Goal: Information Seeking & Learning: Compare options

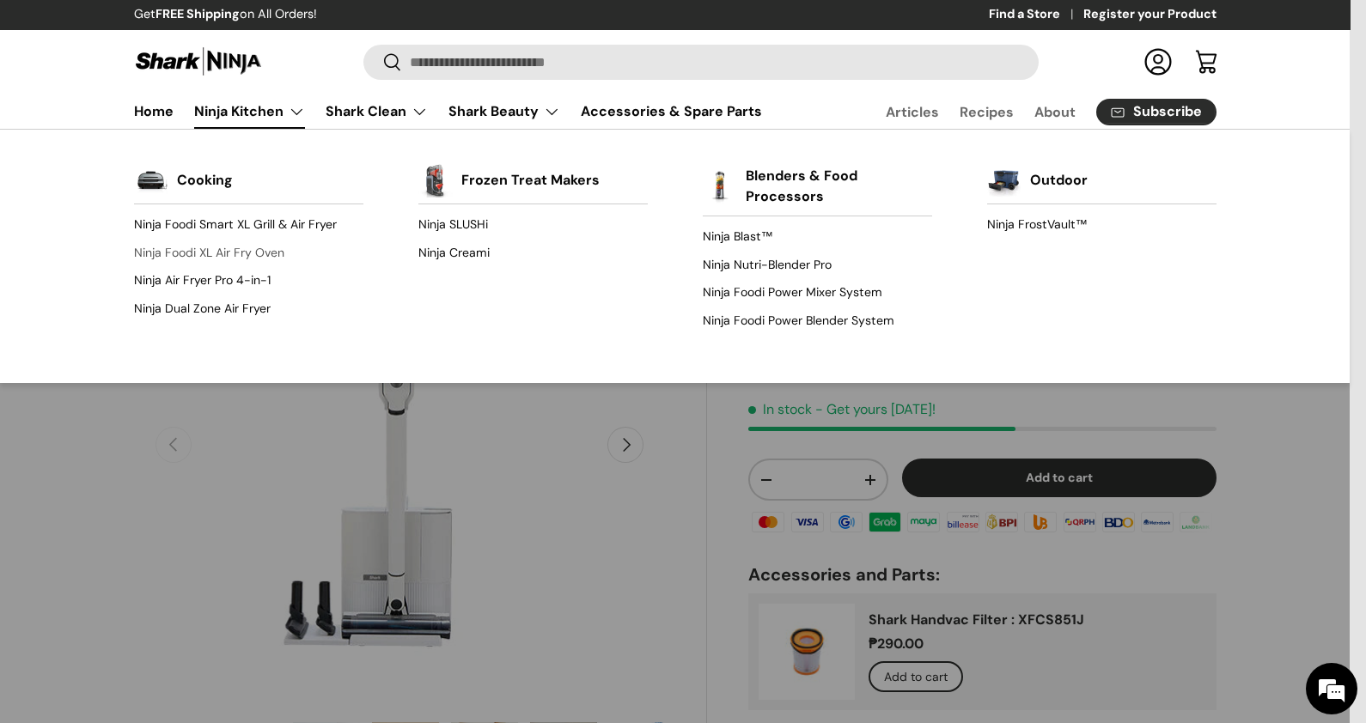
click at [259, 239] on link "Ninja Foodi XL Air Fry Oven" at bounding box center [248, 252] width 229 height 27
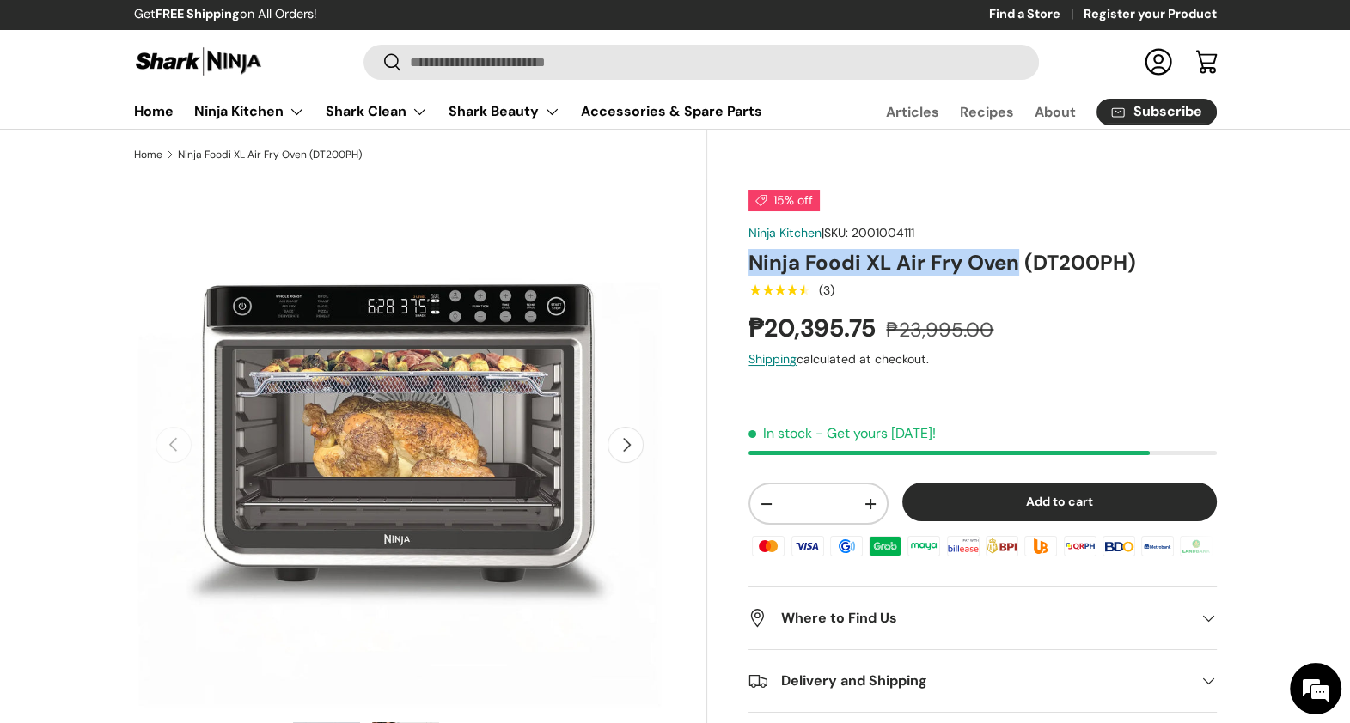
drag, startPoint x: 752, startPoint y: 271, endPoint x: 1010, endPoint y: 266, distance: 258.7
click at [1010, 266] on h1 "Ninja Foodi XL Air Fry Oven (DT200PH)" at bounding box center [981, 262] width 467 height 27
copy h1 "Ninja Foodi XL Air Fry Oven"
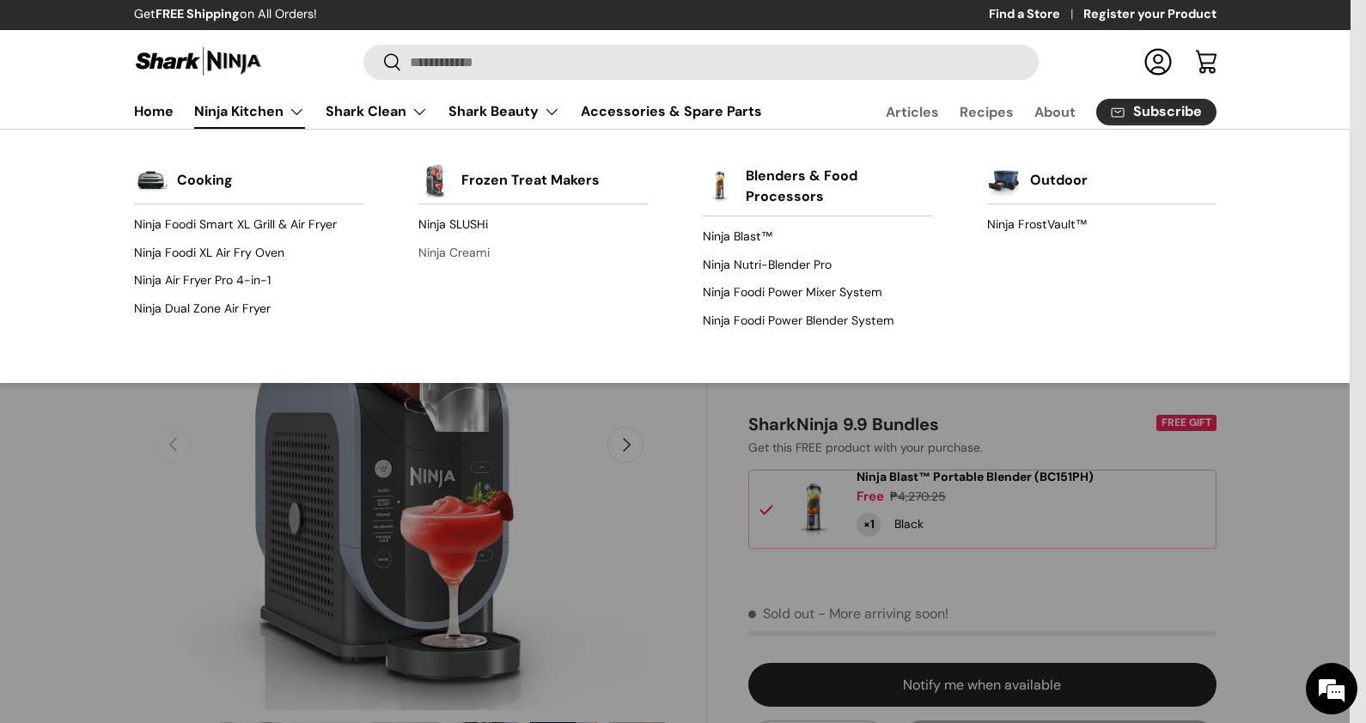
click at [450, 250] on link "Ninja Creami" at bounding box center [532, 252] width 229 height 27
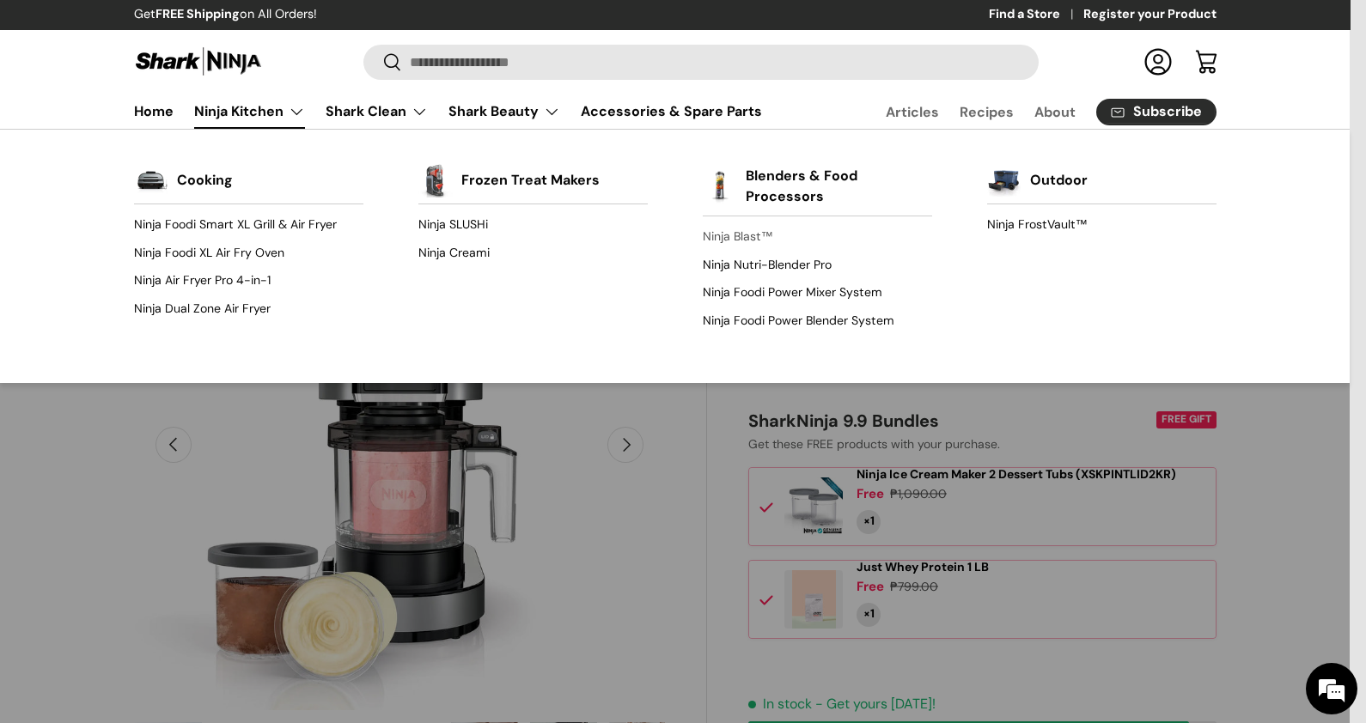
click at [714, 226] on link "Ninja Blast™" at bounding box center [817, 236] width 229 height 27
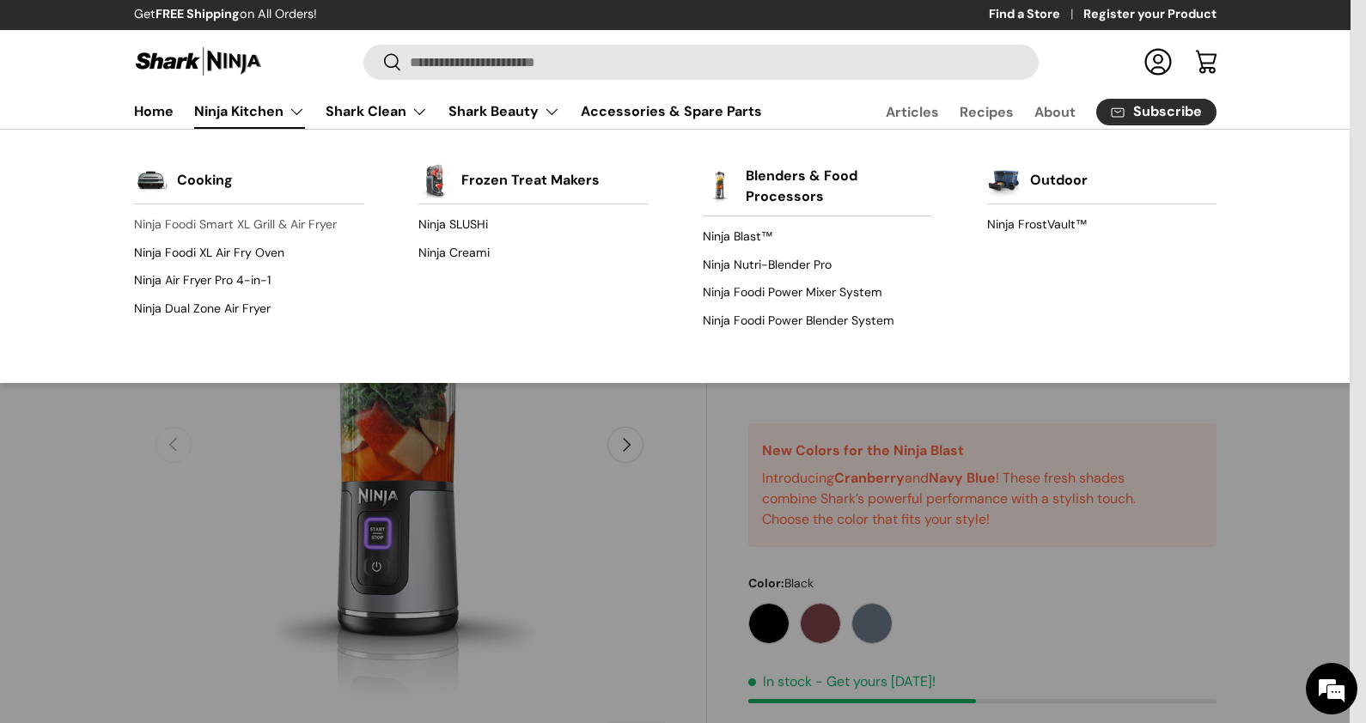
click at [275, 228] on link "Ninja Foodi Smart XL Grill & Air Fryer" at bounding box center [248, 224] width 229 height 27
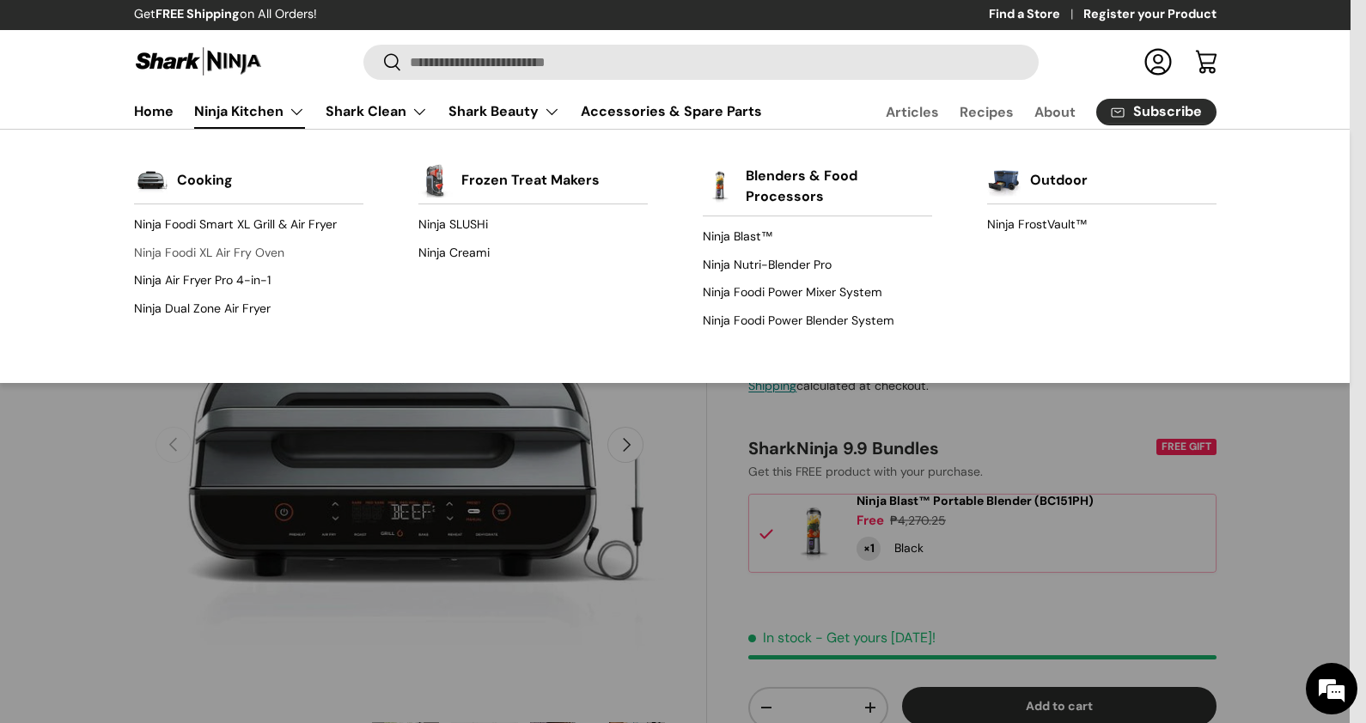
click at [288, 257] on link "Ninja Foodi XL Air Fry Oven" at bounding box center [248, 252] width 229 height 27
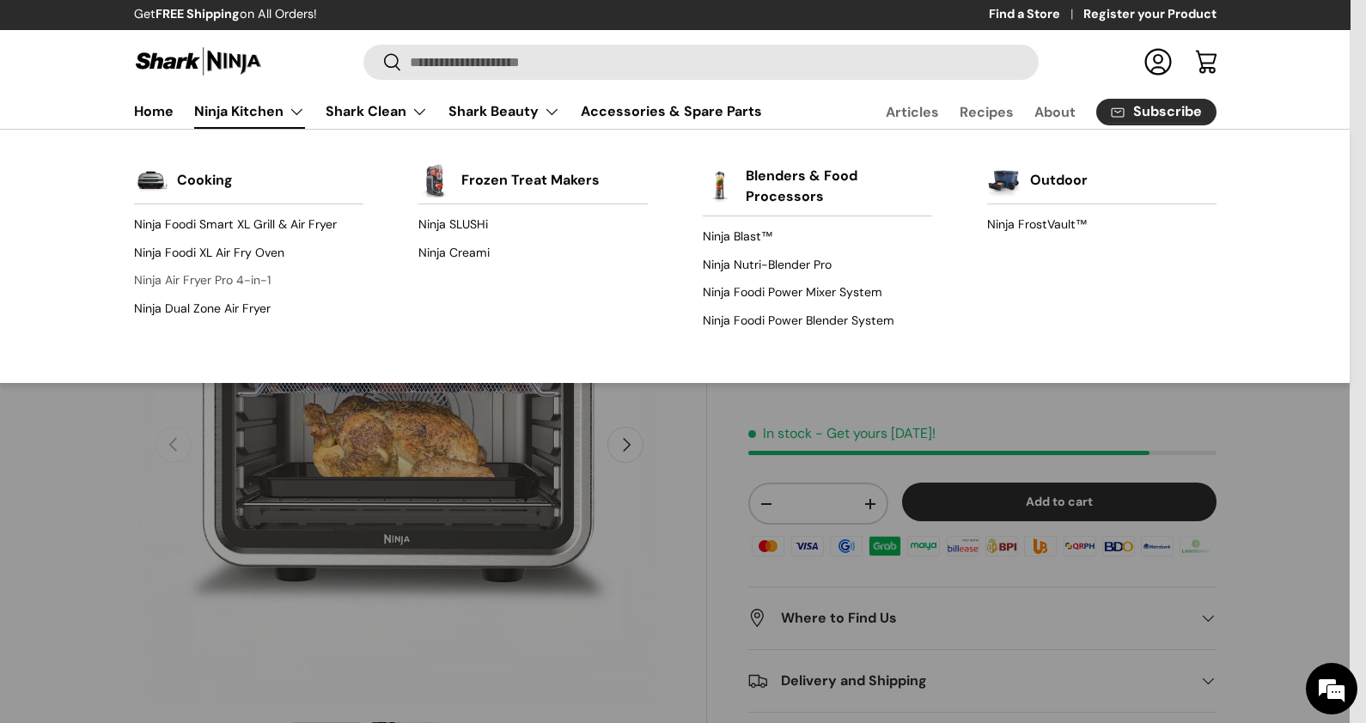
click at [241, 277] on link "Ninja Air Fryer Pro 4-in-1" at bounding box center [248, 280] width 229 height 27
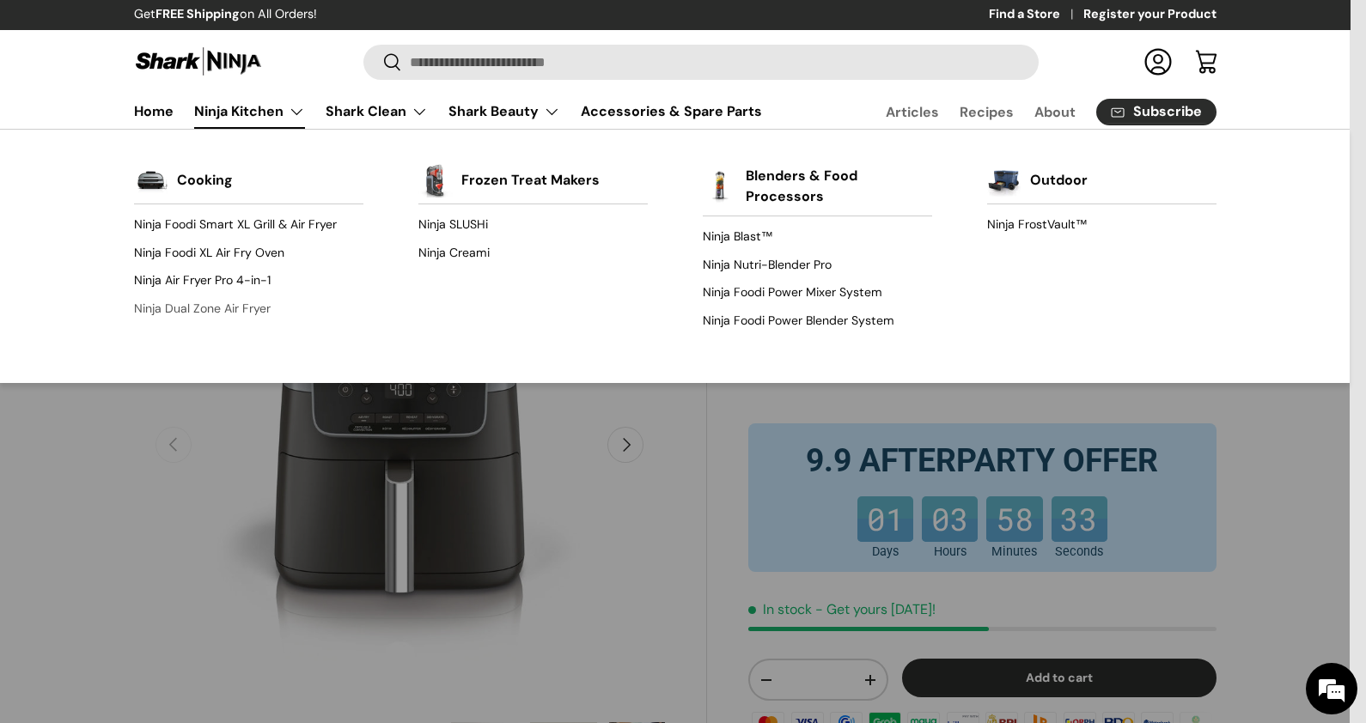
click at [218, 305] on link "Ninja Dual Zone Air Fryer" at bounding box center [248, 308] width 229 height 27
